Goal: Task Accomplishment & Management: Use online tool/utility

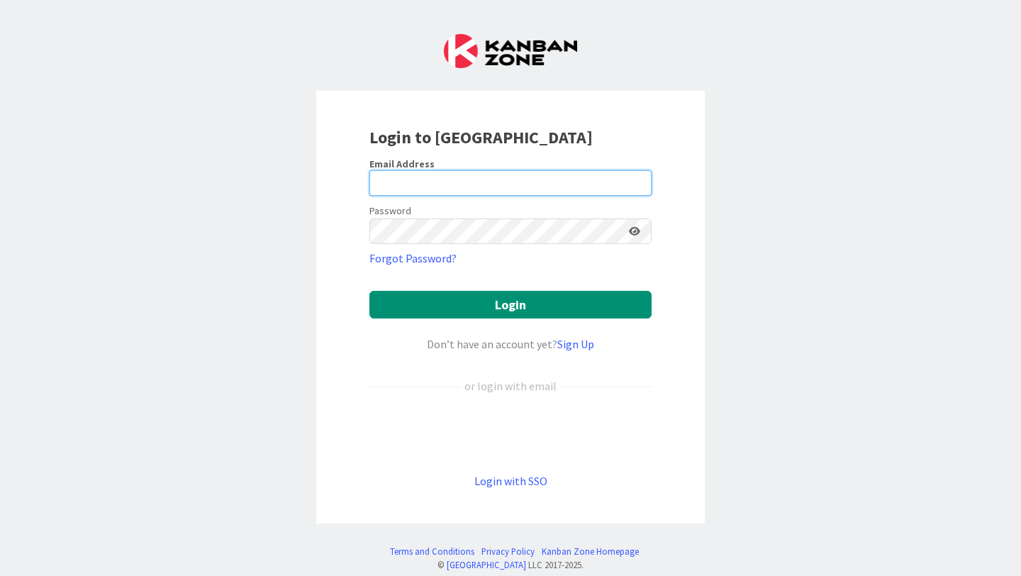
click at [510, 182] on input "email" at bounding box center [510, 183] width 282 height 26
type input "[PERSON_NAME][EMAIL_ADDRESS][PERSON_NAME][DOMAIN_NAME]"
click at [369, 291] on button "Login" at bounding box center [510, 305] width 282 height 28
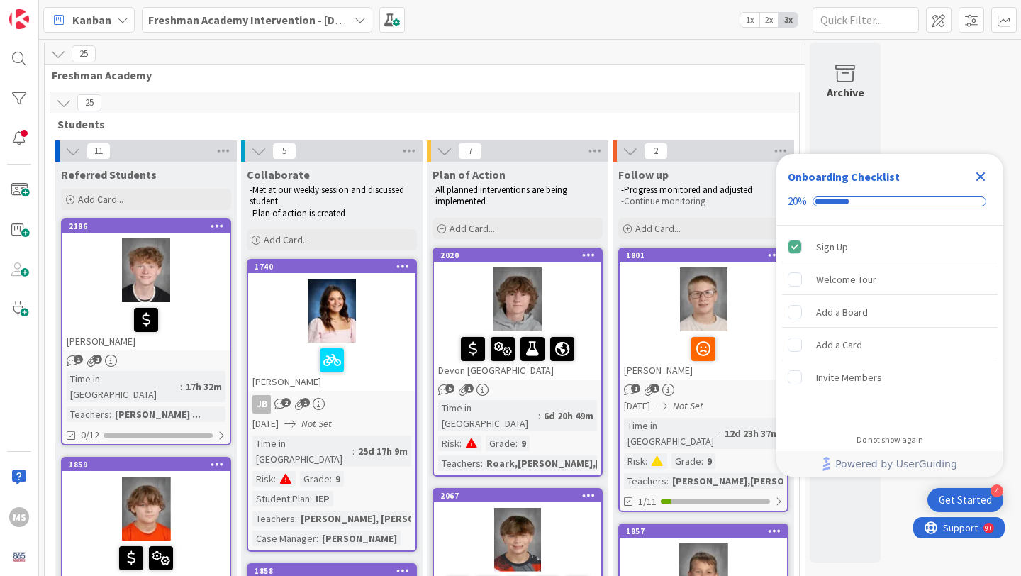
click at [983, 179] on icon "Close Checklist" at bounding box center [980, 176] width 9 height 9
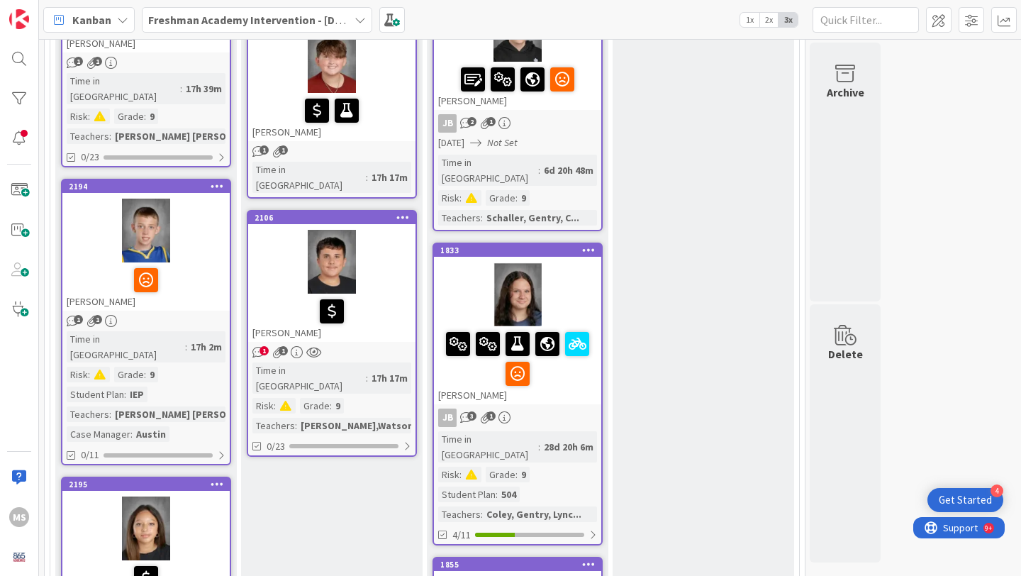
scroll to position [1056, 0]
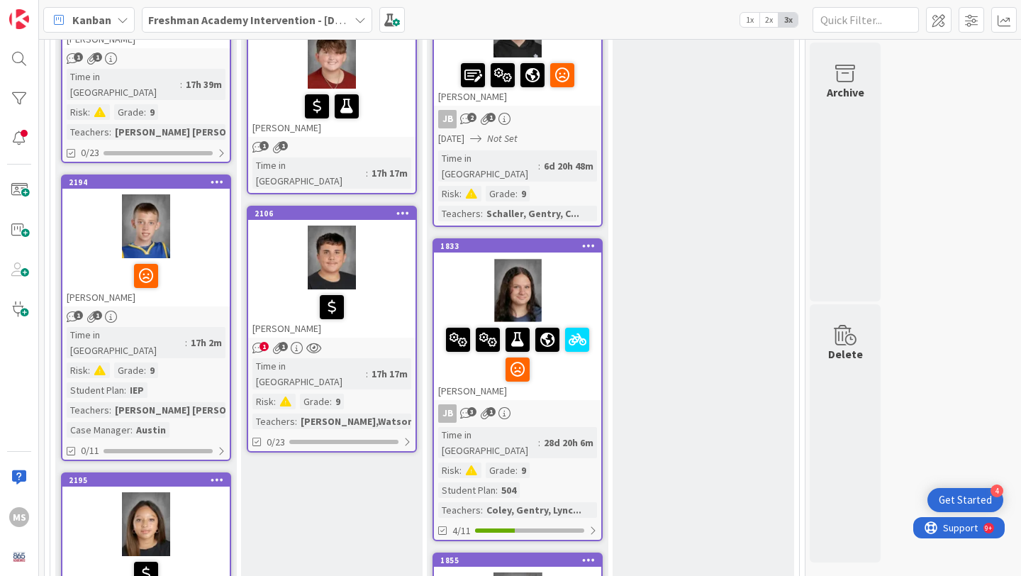
click at [73, 311] on icon "1" at bounding box center [73, 317] width 12 height 12
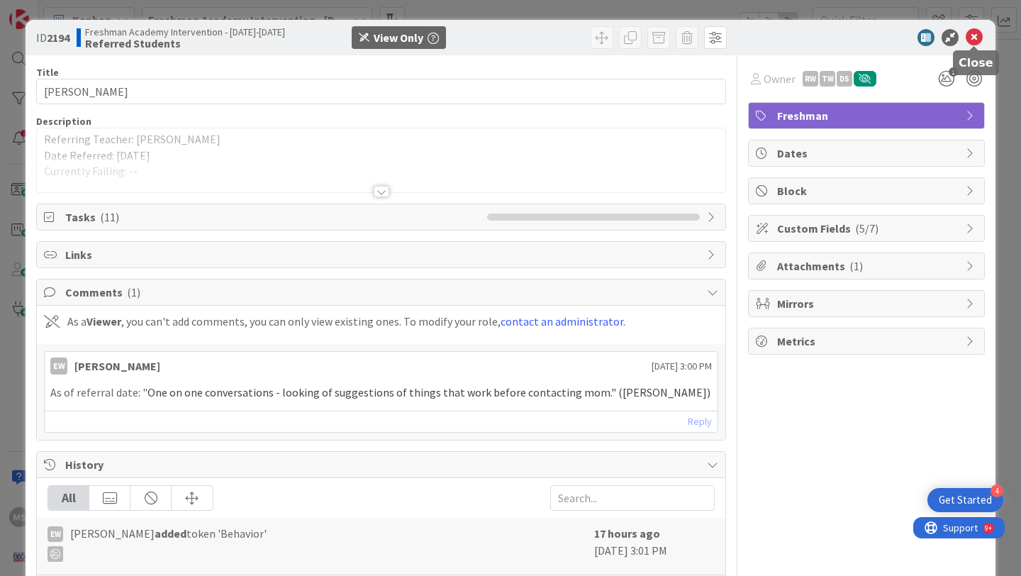
click at [978, 36] on icon at bounding box center [974, 37] width 17 height 17
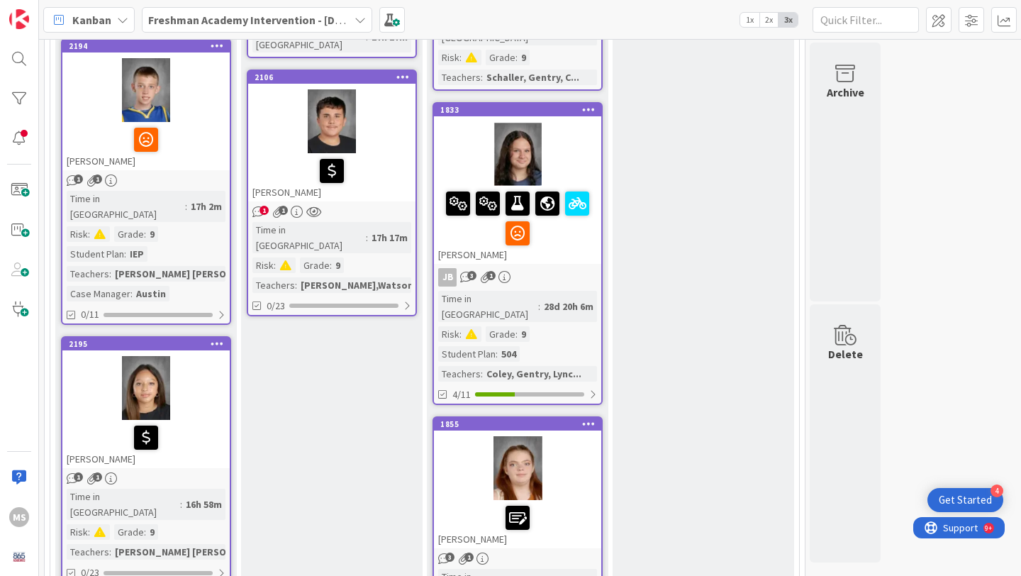
scroll to position [1184, 0]
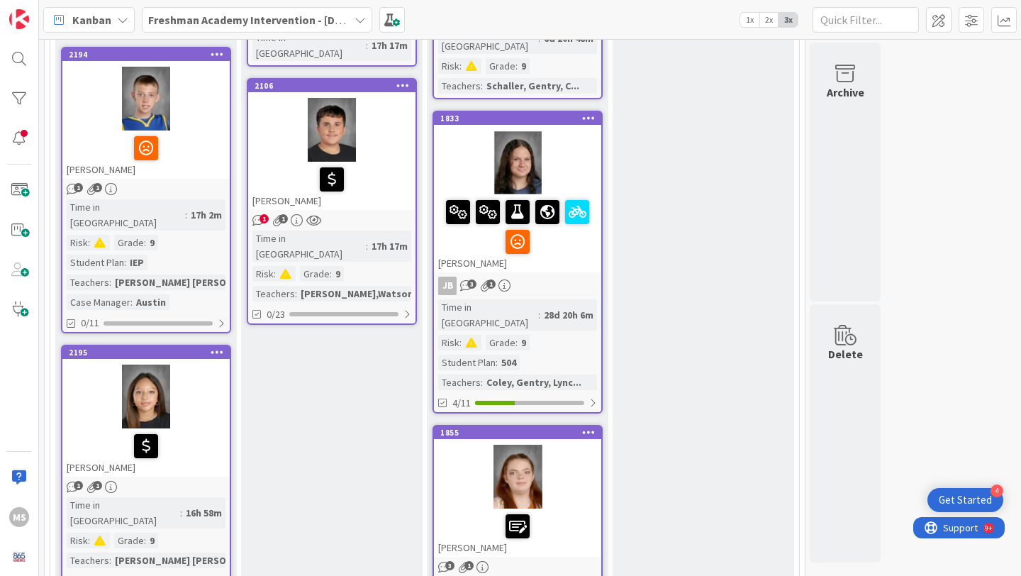
click at [84, 481] on div "1 1" at bounding box center [145, 487] width 167 height 12
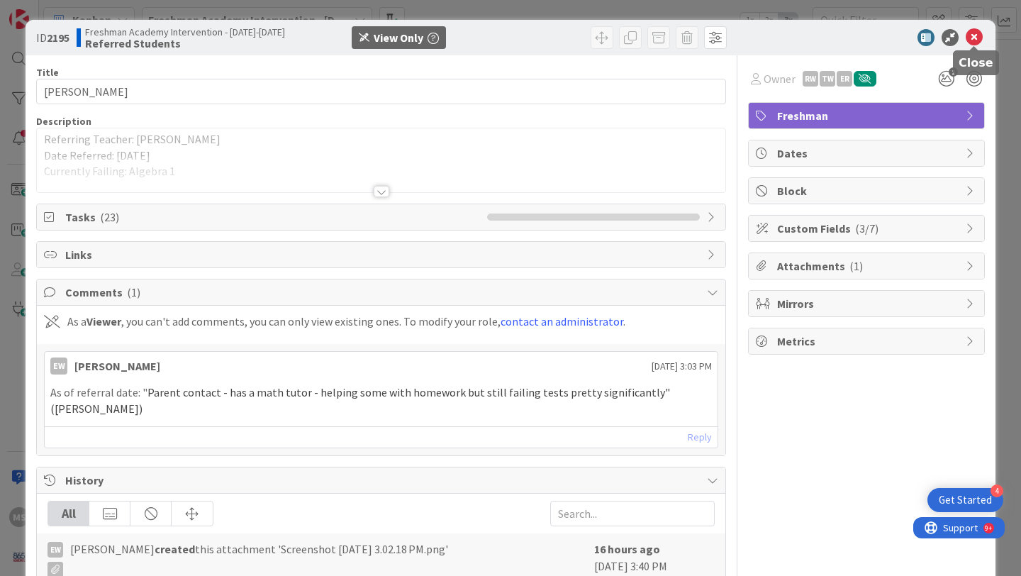
click at [974, 35] on icon at bounding box center [974, 37] width 17 height 17
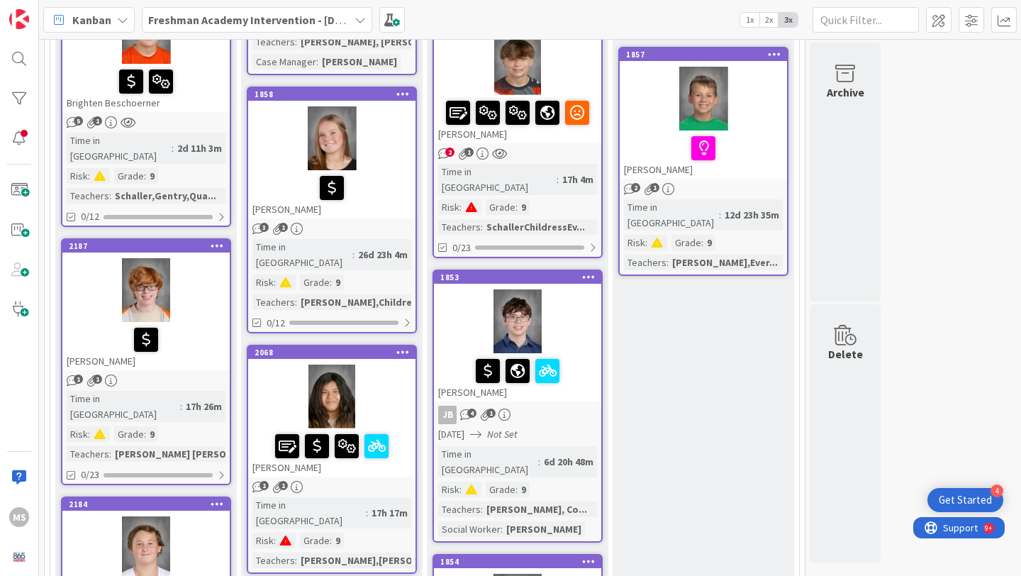
scroll to position [469, 0]
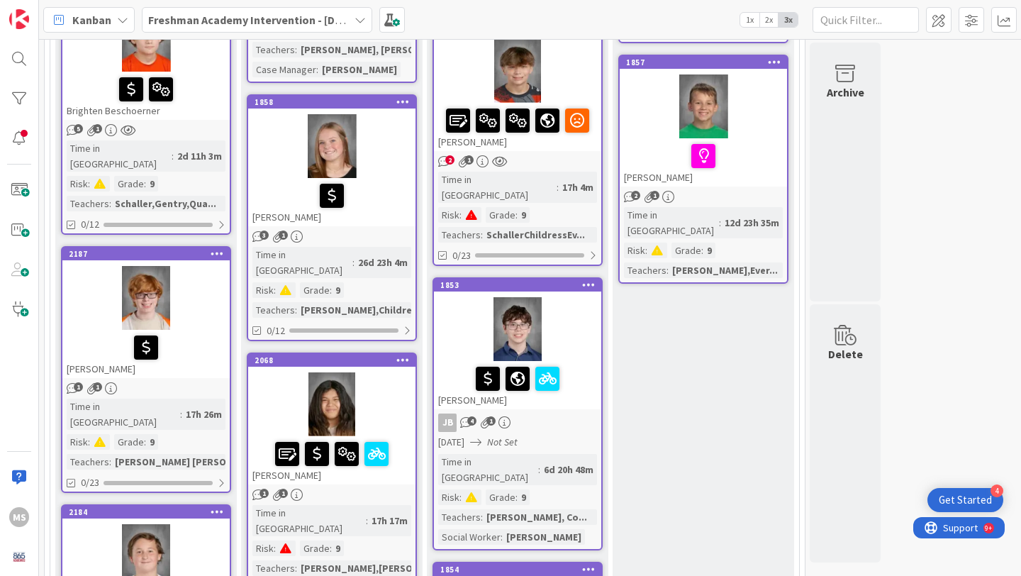
click at [272, 230] on icon "1" at bounding box center [278, 236] width 12 height 12
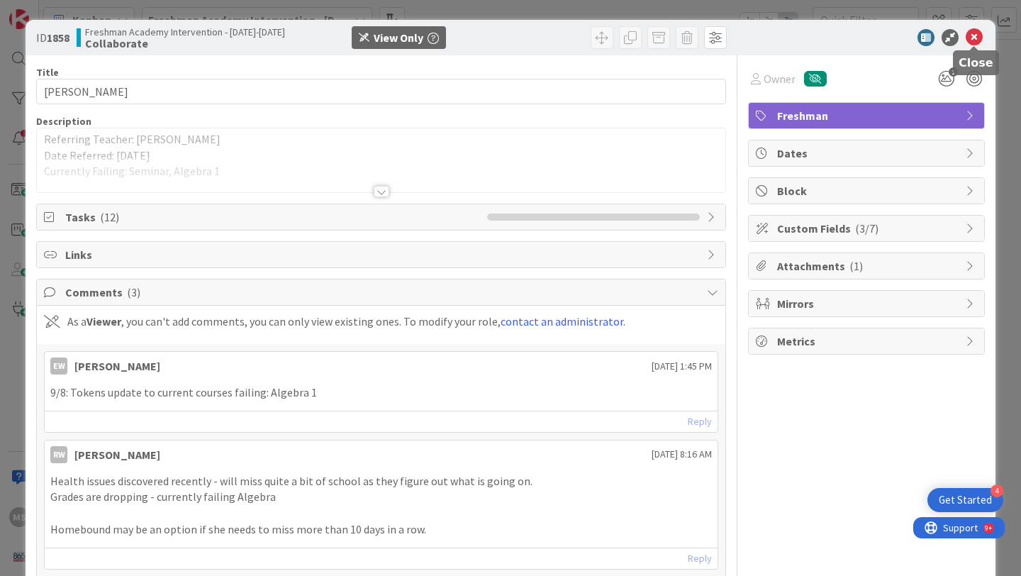
click at [972, 42] on icon at bounding box center [974, 37] width 17 height 17
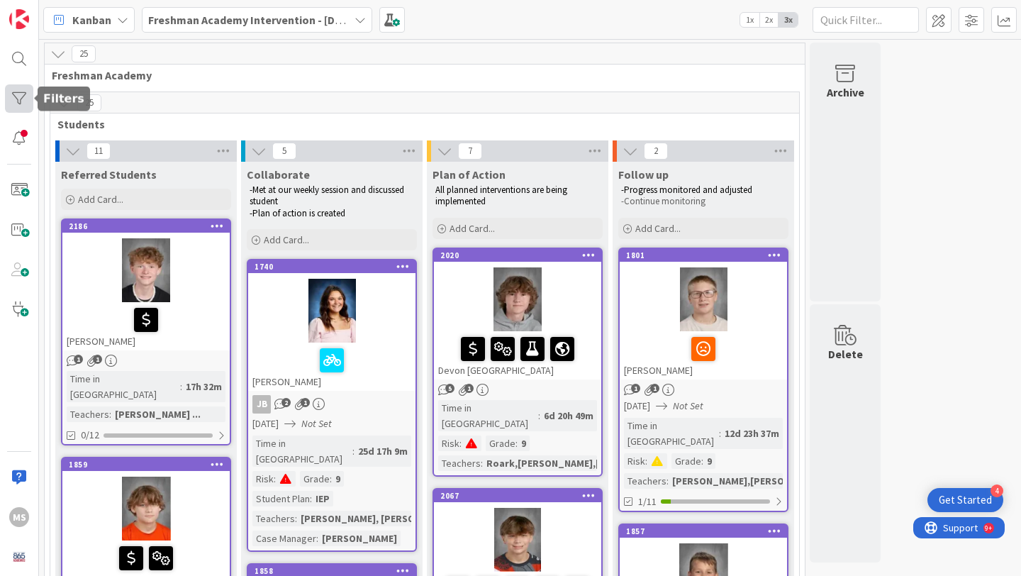
click at [24, 99] on div at bounding box center [19, 98] width 28 height 28
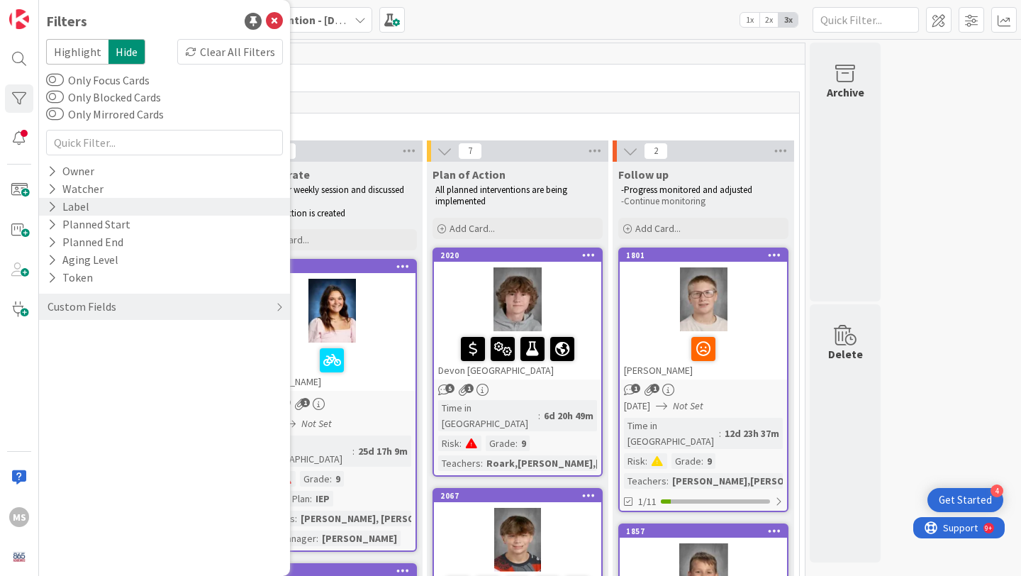
click at [50, 211] on icon at bounding box center [51, 207] width 9 height 12
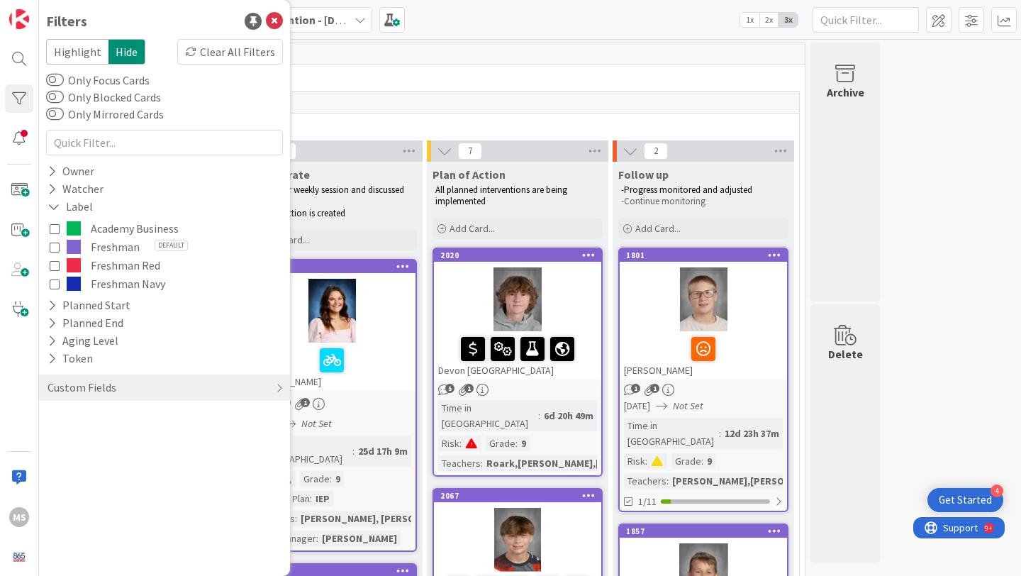
click at [236, 118] on div "Highlight Hide Clear All Filters Only Focus Cards Only Blocked Cards Only Mirro…" at bounding box center [164, 223] width 237 height 369
click at [52, 357] on icon at bounding box center [51, 358] width 9 height 12
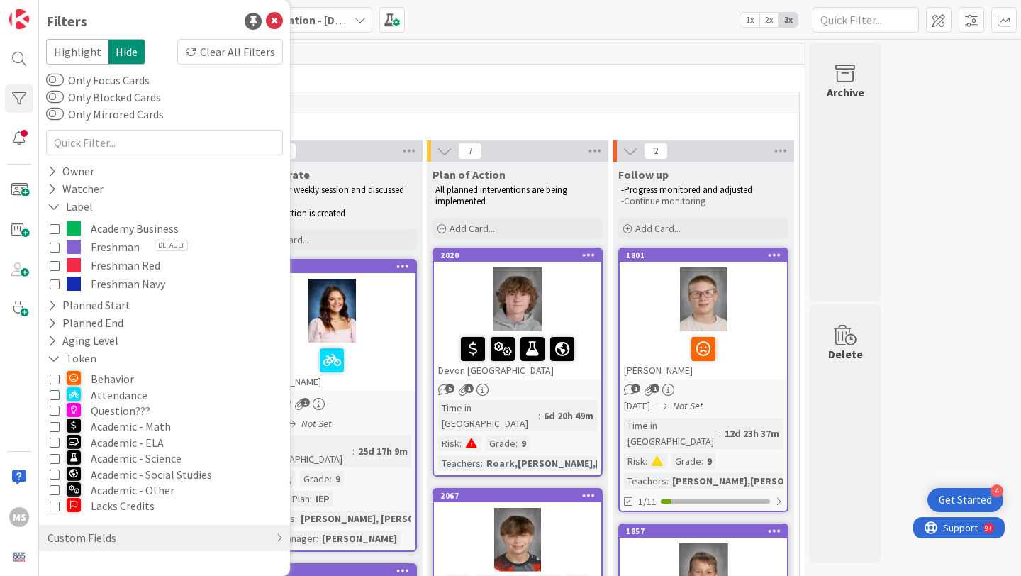
click at [431, 109] on div "25" at bounding box center [424, 102] width 749 height 21
